Goal: Task Accomplishment & Management: Manage account settings

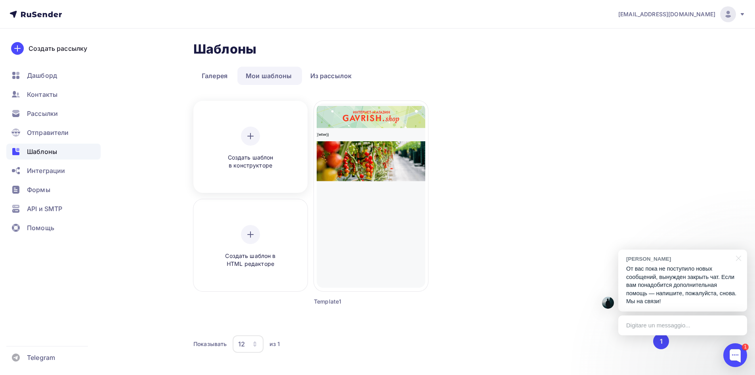
click at [276, 153] on span "Создать шаблон в конструкторе" at bounding box center [250, 161] width 75 height 16
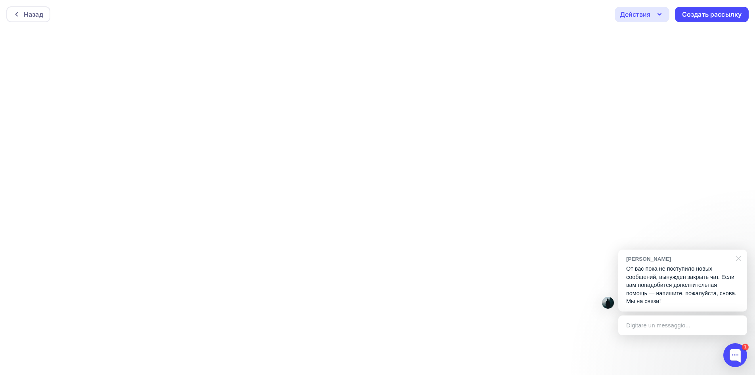
click at [740, 260] on div at bounding box center [738, 257] width 20 height 16
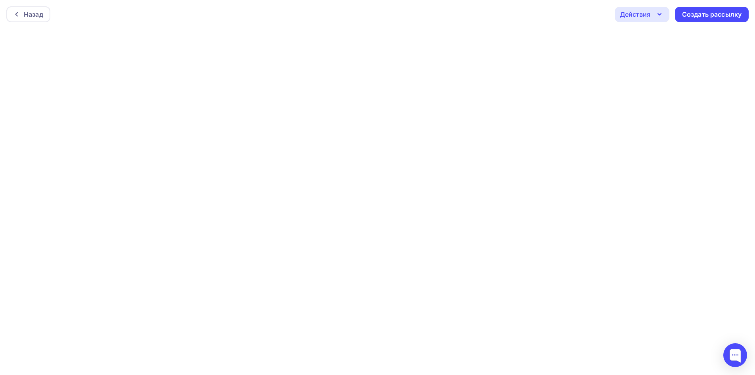
click at [661, 15] on icon "button" at bounding box center [660, 15] width 10 height 10
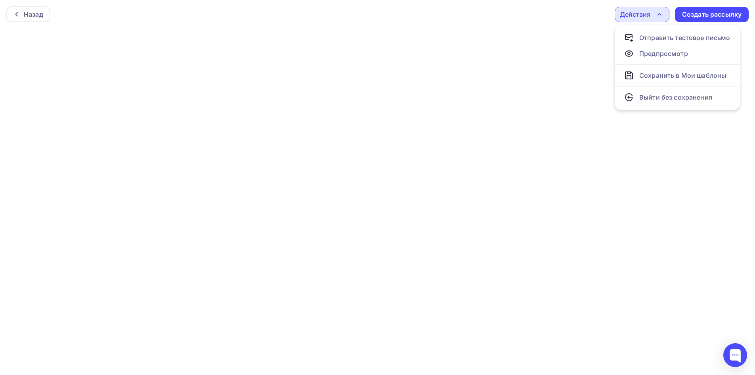
click at [661, 15] on icon "button" at bounding box center [660, 15] width 10 height 10
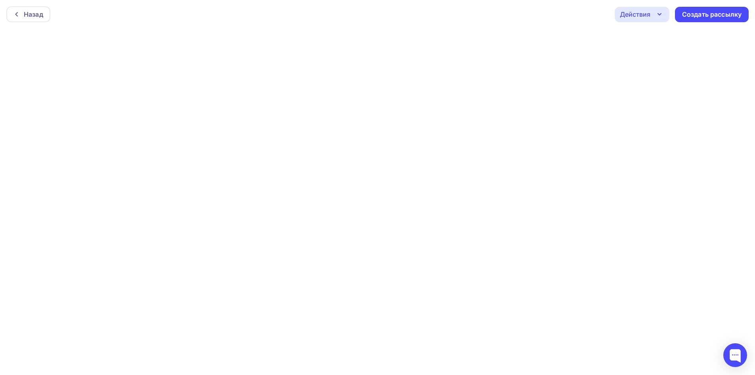
click at [653, 17] on div "Действия" at bounding box center [642, 14] width 55 height 15
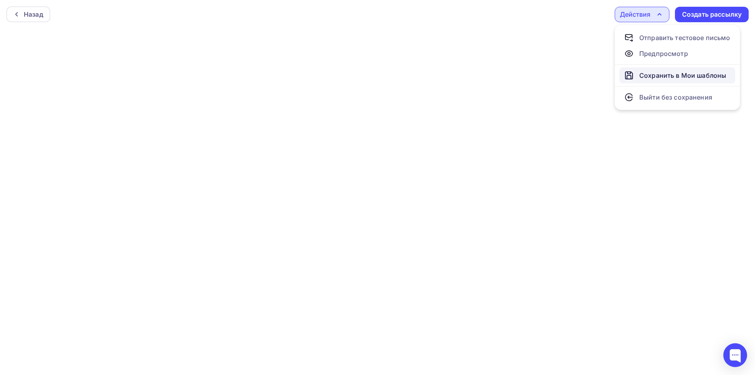
click at [659, 77] on div "Сохранить в Мои шаблоны" at bounding box center [683, 76] width 87 height 10
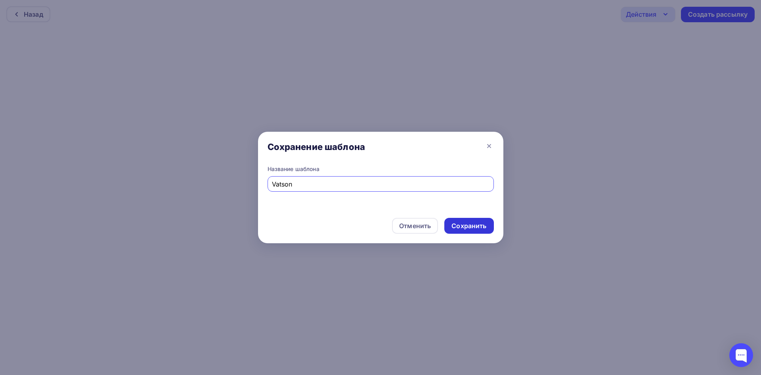
type input "Vatson"
click at [455, 229] on div "Сохранить" at bounding box center [469, 225] width 35 height 9
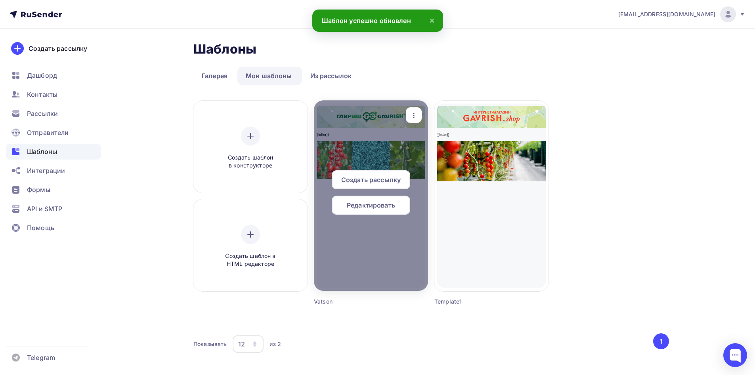
click at [364, 210] on div "Редактировать" at bounding box center [371, 205] width 79 height 19
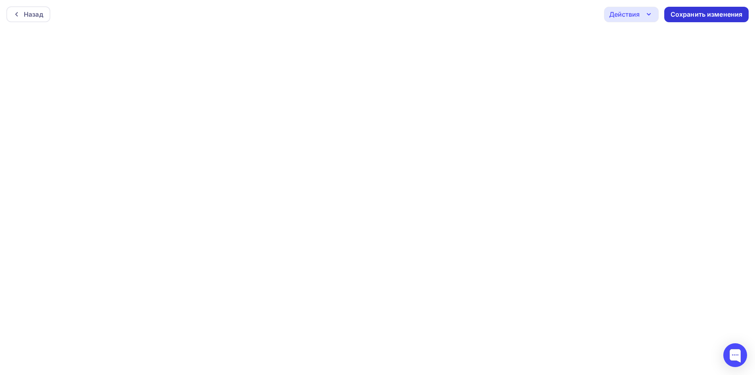
click at [682, 20] on div "Сохранить изменения" at bounding box center [707, 14] width 84 height 15
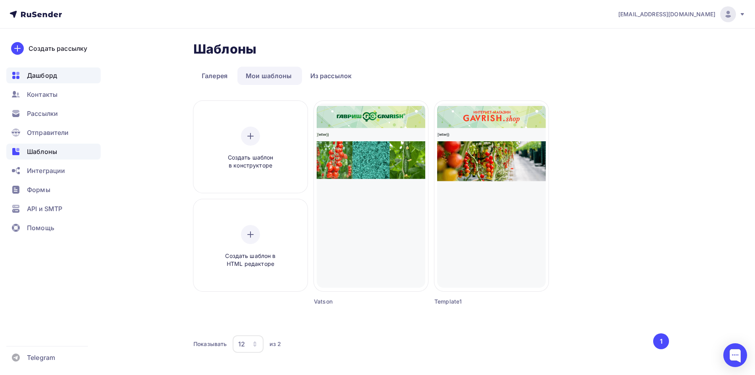
click at [46, 72] on span "Дашборд" at bounding box center [42, 76] width 30 height 10
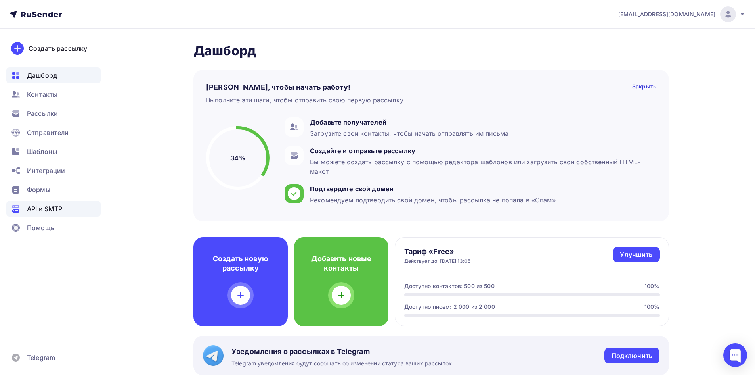
click at [52, 209] on span "API и SMTP" at bounding box center [44, 209] width 35 height 10
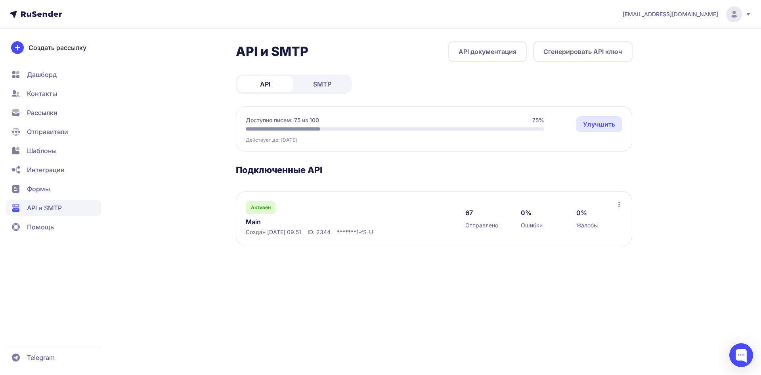
click at [319, 82] on span "SMTP" at bounding box center [322, 84] width 18 height 10
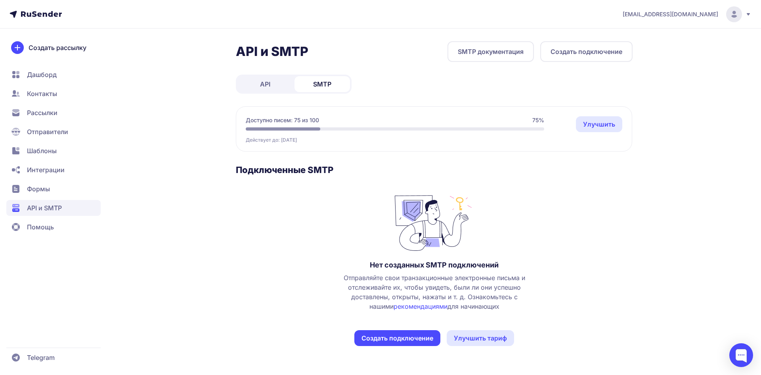
click at [269, 89] on link "API" at bounding box center [266, 84] width 56 height 16
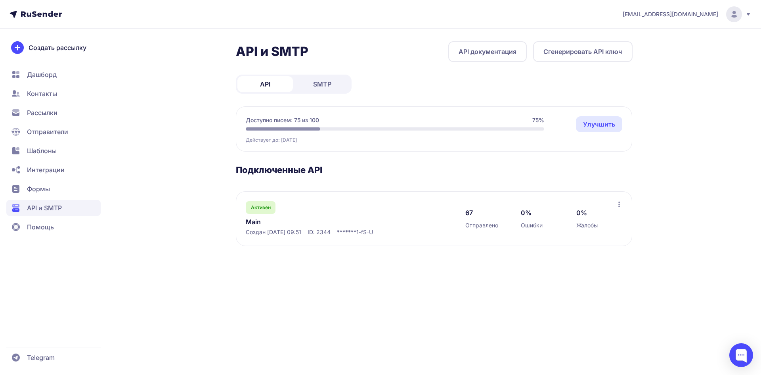
click at [52, 171] on span "Интеграции" at bounding box center [46, 170] width 38 height 10
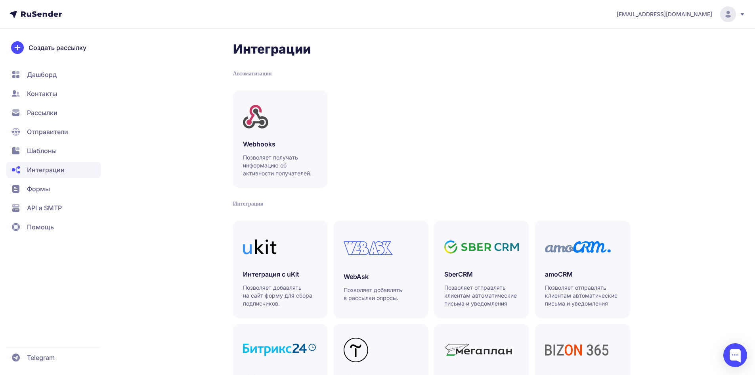
scroll to position [171, 0]
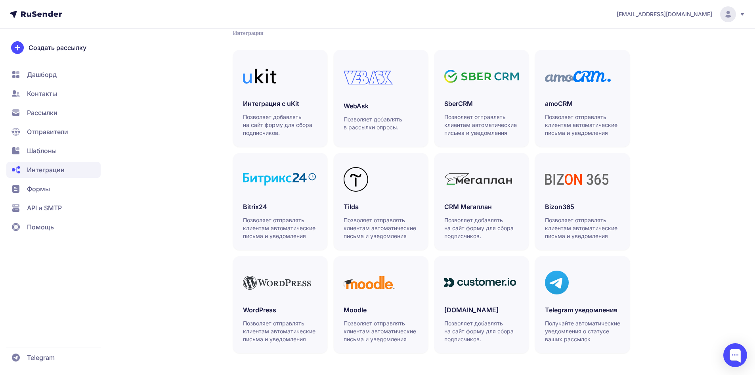
click at [37, 128] on span "Отправители" at bounding box center [47, 132] width 41 height 10
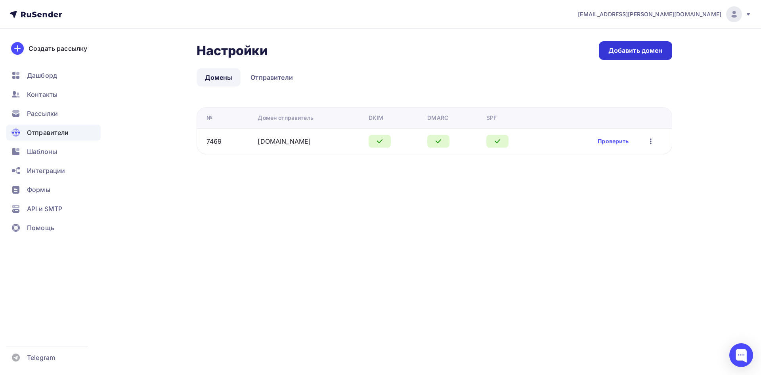
click at [626, 53] on div "Добавить домен" at bounding box center [636, 50] width 54 height 9
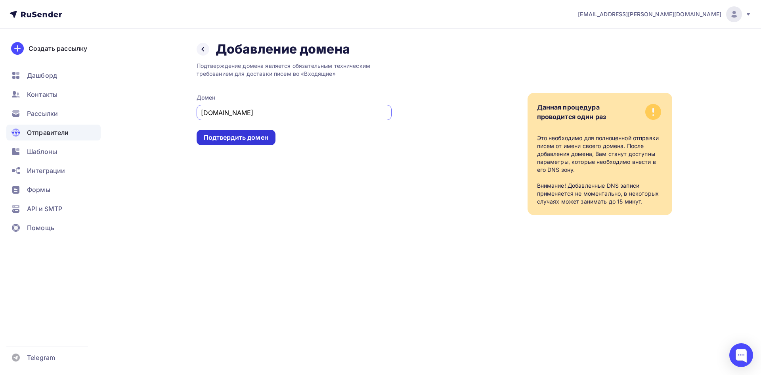
type input "gavrishprof.ru"
click at [229, 139] on div "Подтвердить домен" at bounding box center [236, 137] width 65 height 9
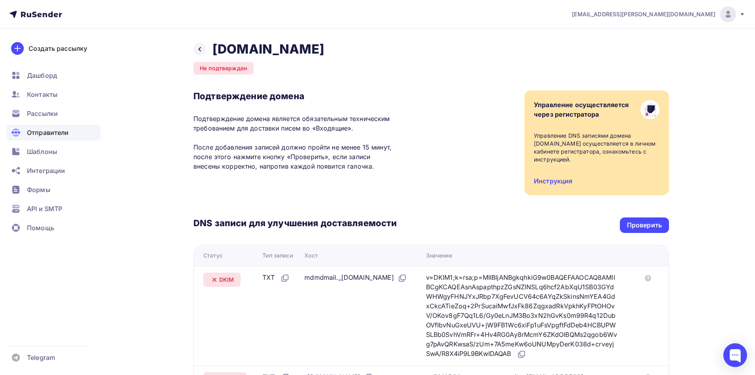
drag, startPoint x: 302, startPoint y: 277, endPoint x: 370, endPoint y: 278, distance: 67.8
click at [370, 278] on div "mdmdmail._domainkey.gavrishprof.ru" at bounding box center [356, 277] width 102 height 10
copy div "mdmdmail._domainkey"
drag, startPoint x: 442, startPoint y: 277, endPoint x: 551, endPoint y: 353, distance: 132.7
click at [551, 353] on div "v=DKIM1;k=rsa;p=MIIBIjANBgkqhkiG9w0BAQEFAAOCAQ8AMIIBCgKCAQEAsnAspapthpzZGsNZlNS…" at bounding box center [522, 315] width 192 height 86
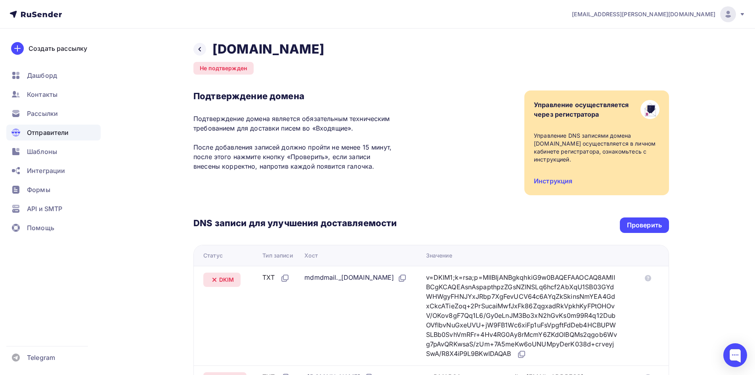
copy div "v=DKIM1;k=rsa;p=MIIBIjANBgkqhkiG9w0BAQEFAAOCAQ8AMIIBCgKCAQEAsnAspapthpzZGsNZlNS…"
click at [635, 224] on div "Проверить" at bounding box center [644, 224] width 35 height 9
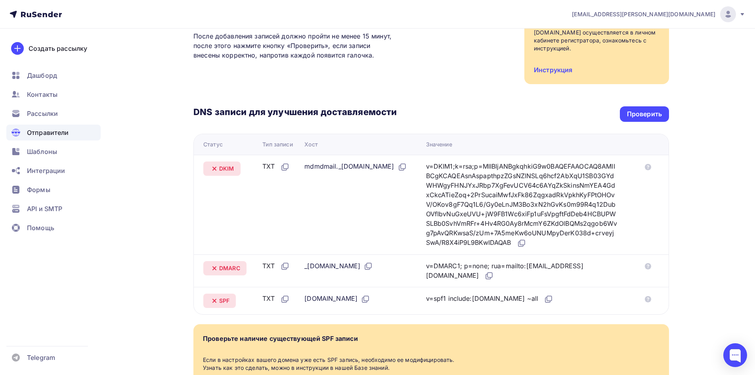
scroll to position [119, 0]
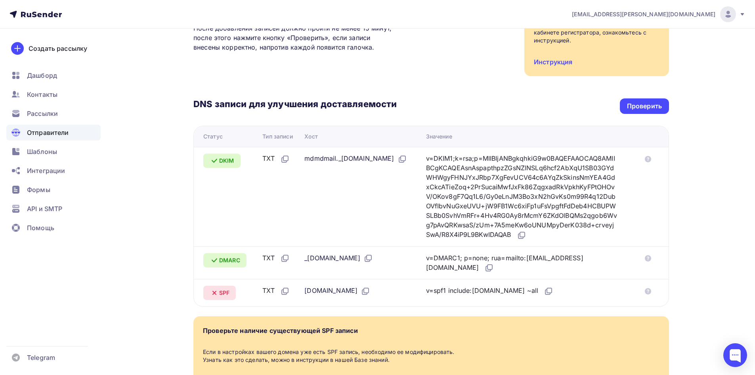
drag, startPoint x: 441, startPoint y: 291, endPoint x: 524, endPoint y: 295, distance: 83.0
click at [524, 295] on div "v=spf1 include:rsndr.ru ~all" at bounding box center [490, 291] width 128 height 10
copy div "v=spf1 include:rsndr.ru ~all"
click at [630, 107] on div "Проверить" at bounding box center [644, 106] width 35 height 9
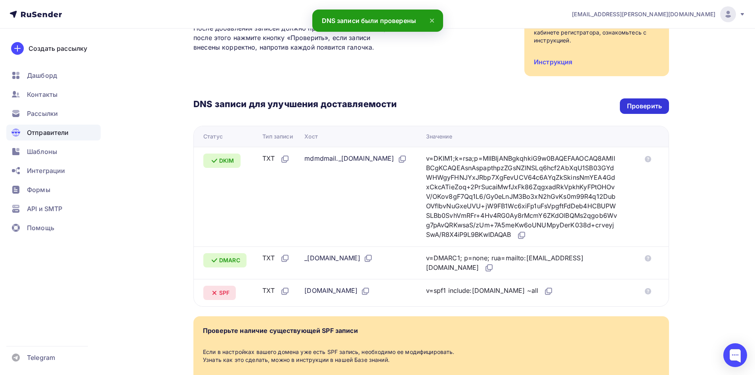
click at [638, 109] on div "Проверить" at bounding box center [644, 106] width 35 height 9
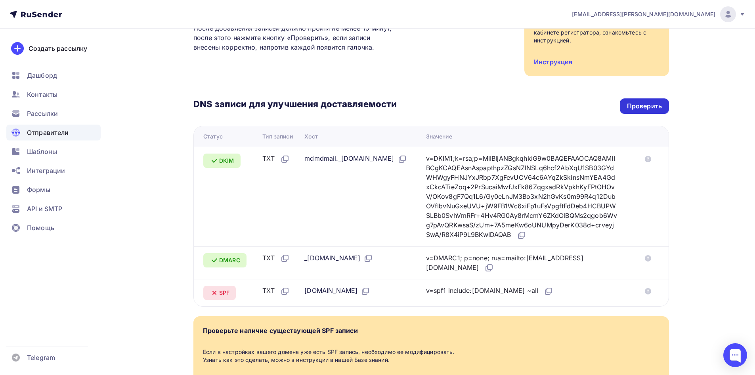
click at [644, 102] on div "Проверить" at bounding box center [644, 106] width 35 height 9
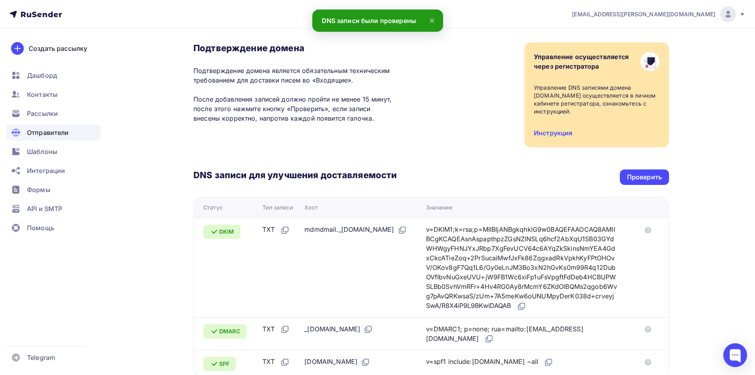
scroll to position [0, 0]
